Goal: Obtain resource: Download file/media

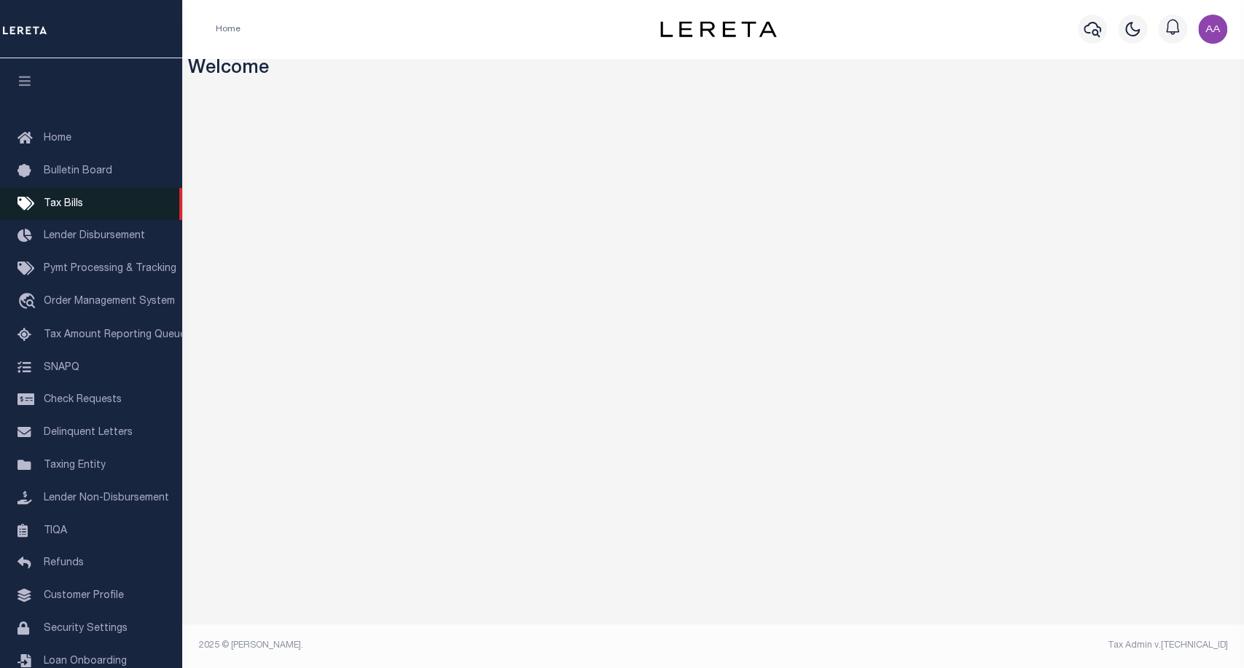
click at [77, 205] on span "Tax Bills" at bounding box center [63, 204] width 39 height 10
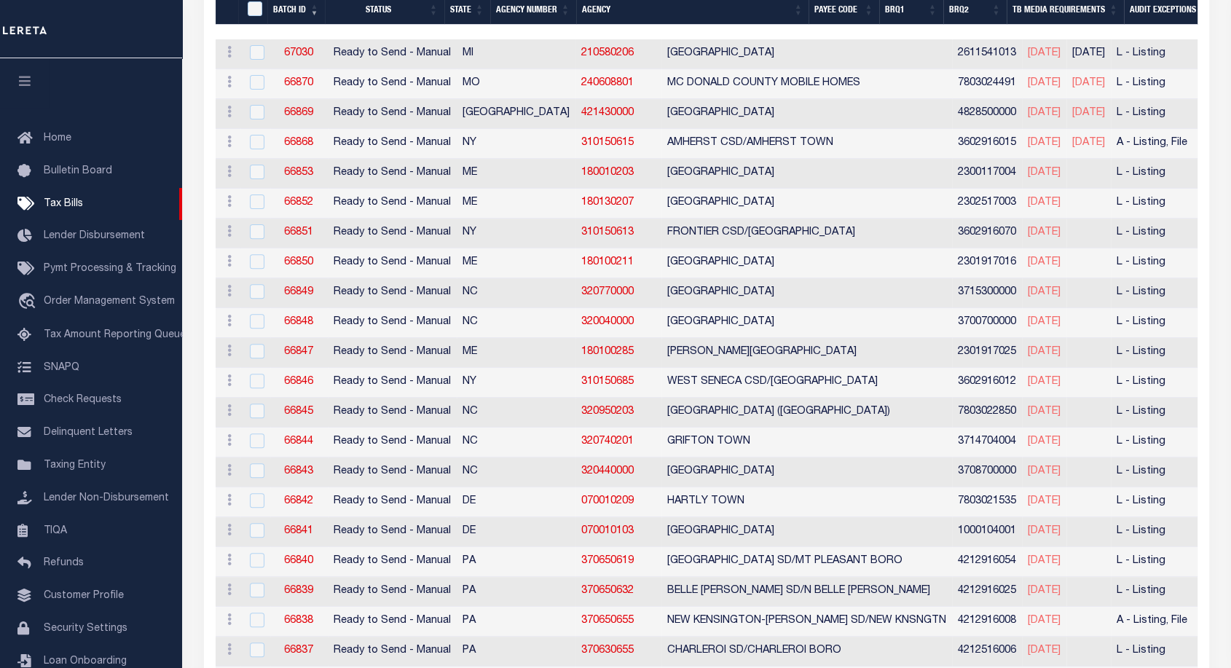
scroll to position [461, 0]
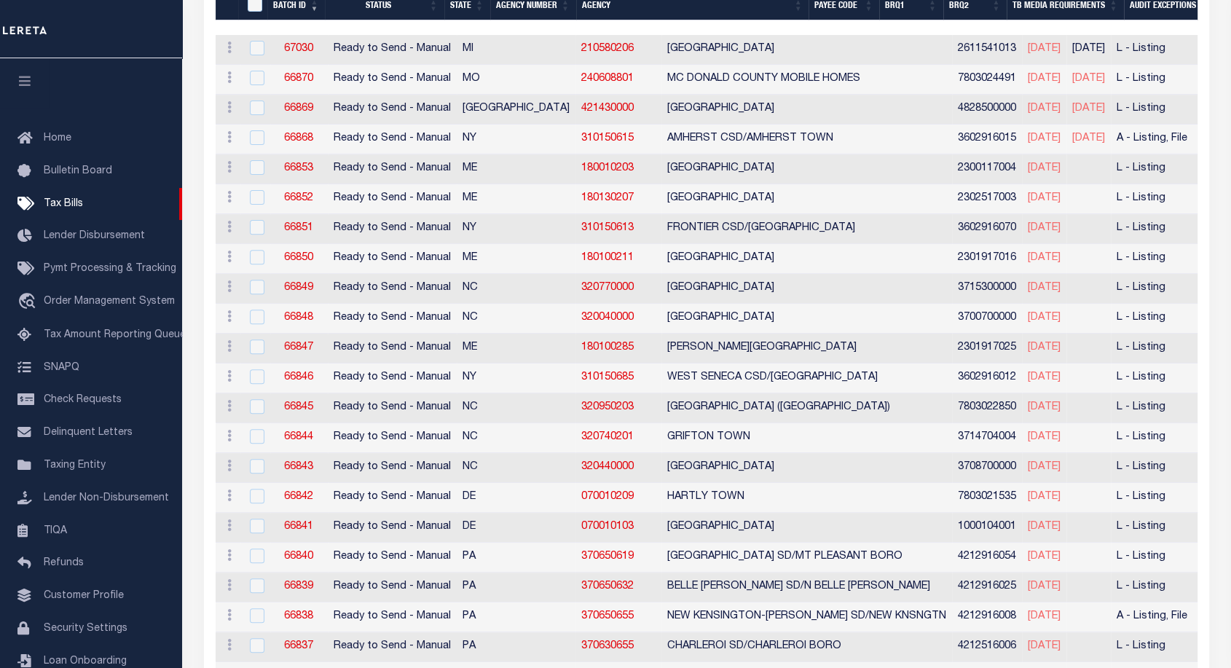
click at [265, 284] on td at bounding box center [255, 289] width 30 height 30
checkbox input "true"
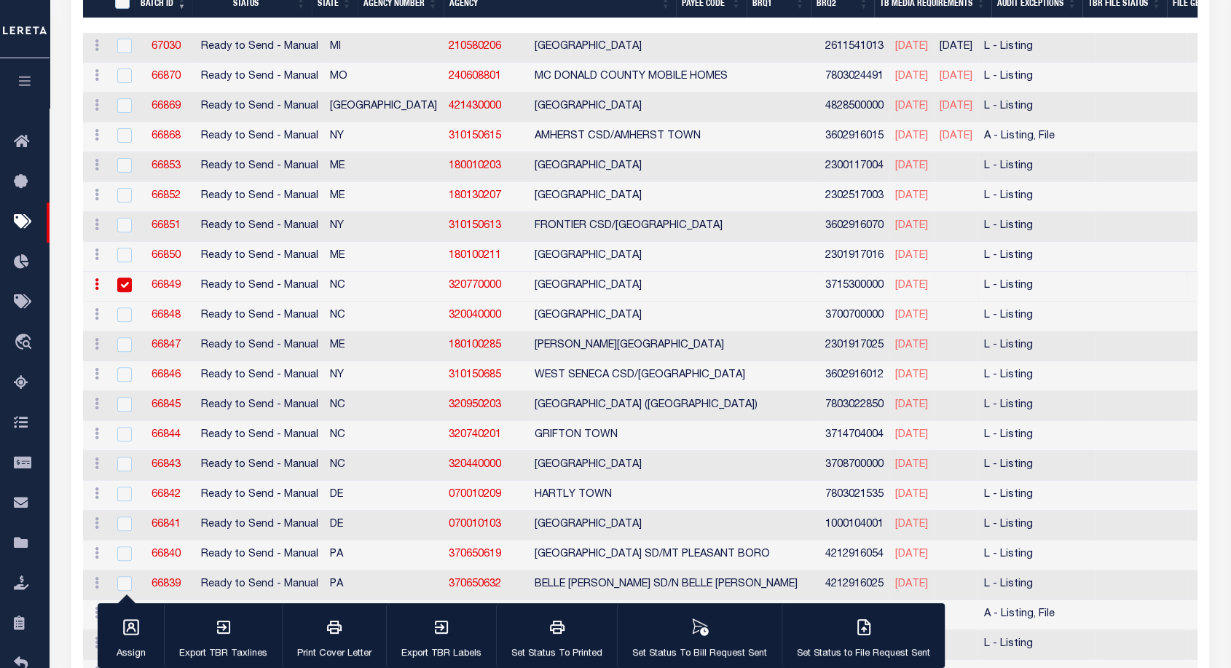
scroll to position [459, 0]
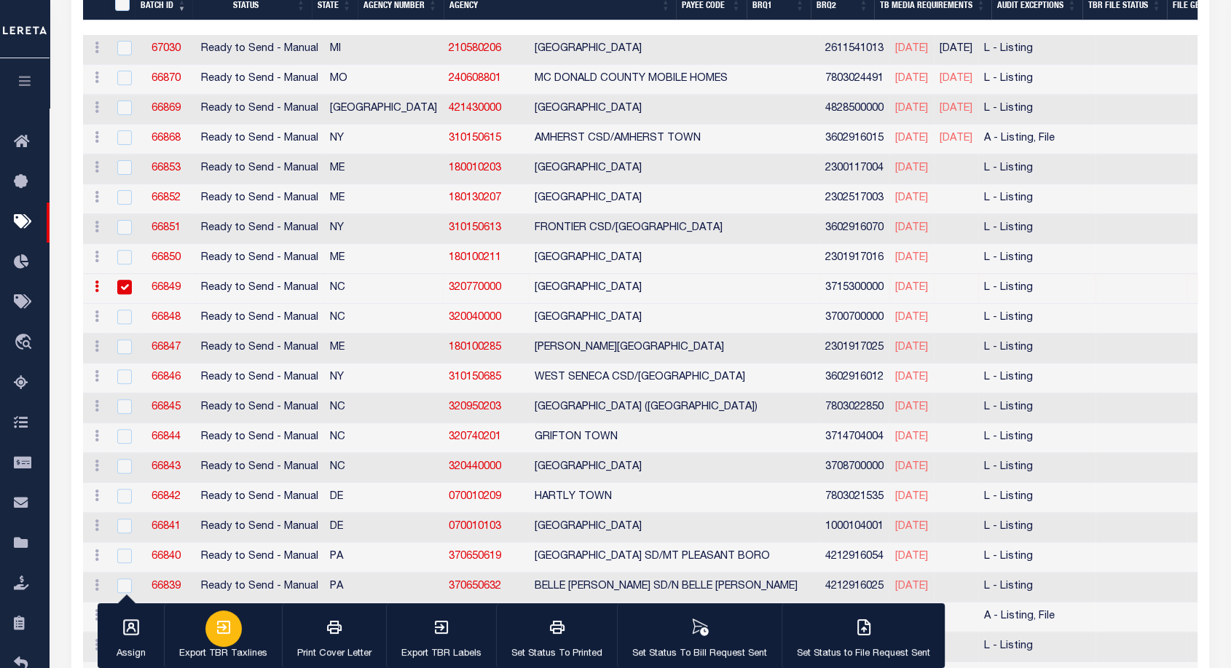
click at [218, 625] on icon "button" at bounding box center [223, 627] width 17 height 17
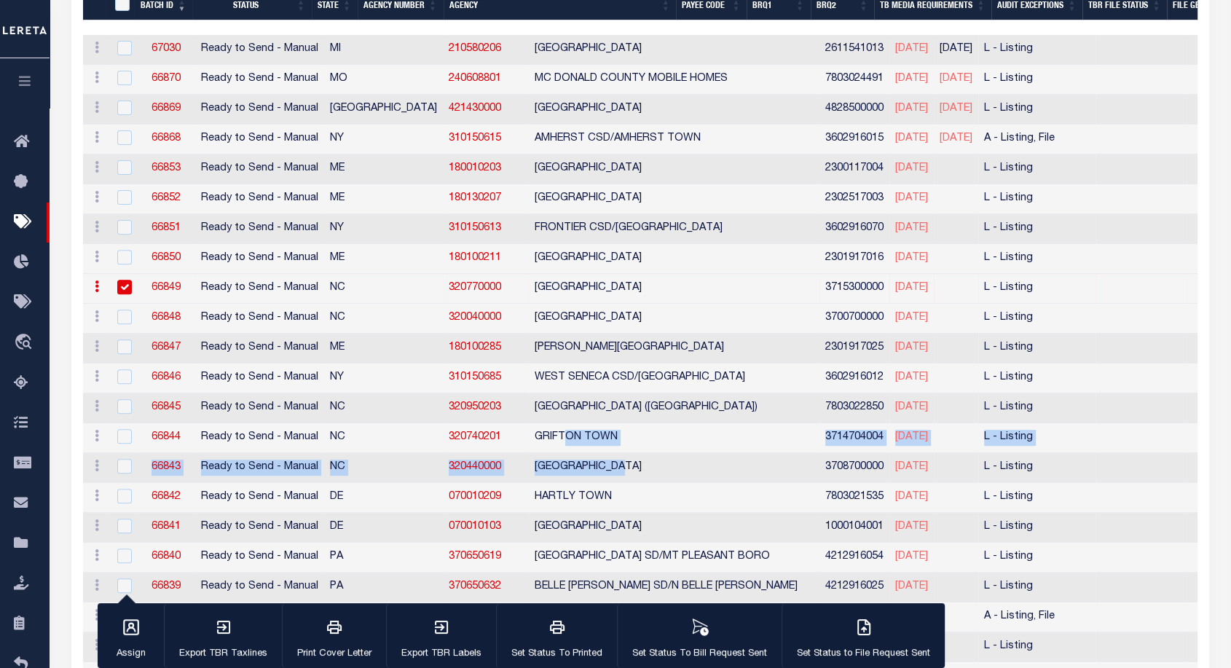
drag, startPoint x: 603, startPoint y: 478, endPoint x: 449, endPoint y: 444, distance: 157.5
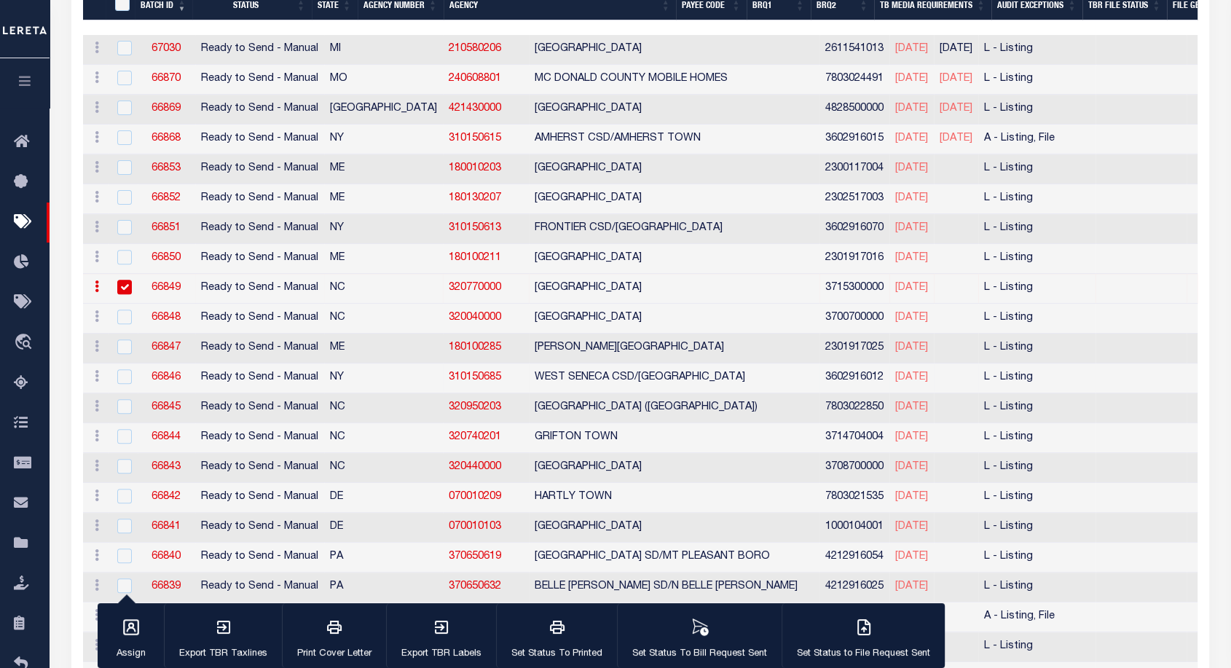
click at [529, 364] on td "WEST SENECA CSD/[GEOGRAPHIC_DATA]" at bounding box center [674, 379] width 291 height 30
checkbox input "true"
